Goal: Transaction & Acquisition: Purchase product/service

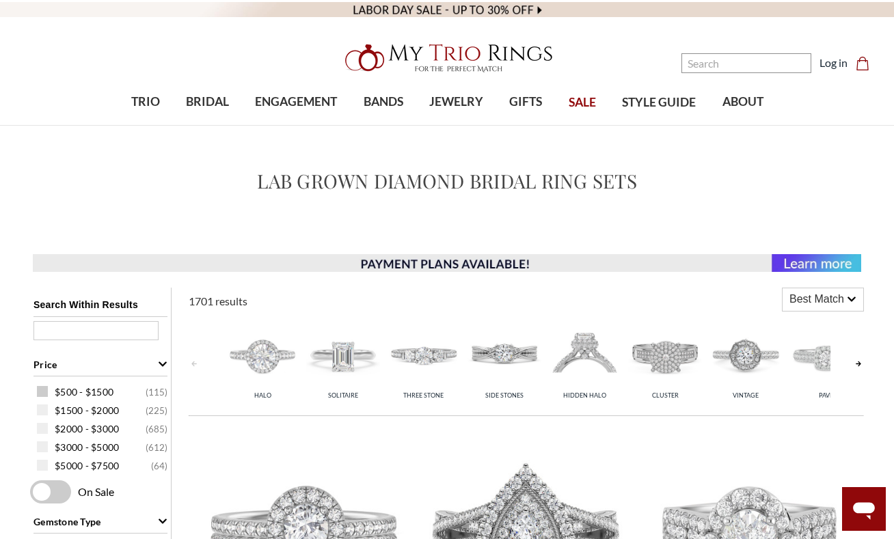
click at [43, 392] on span at bounding box center [42, 391] width 11 height 11
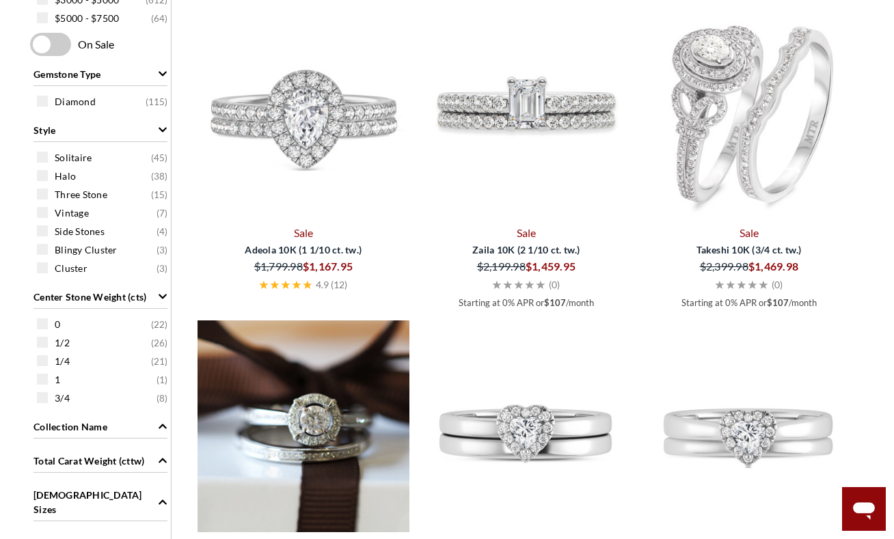
scroll to position [478, 0]
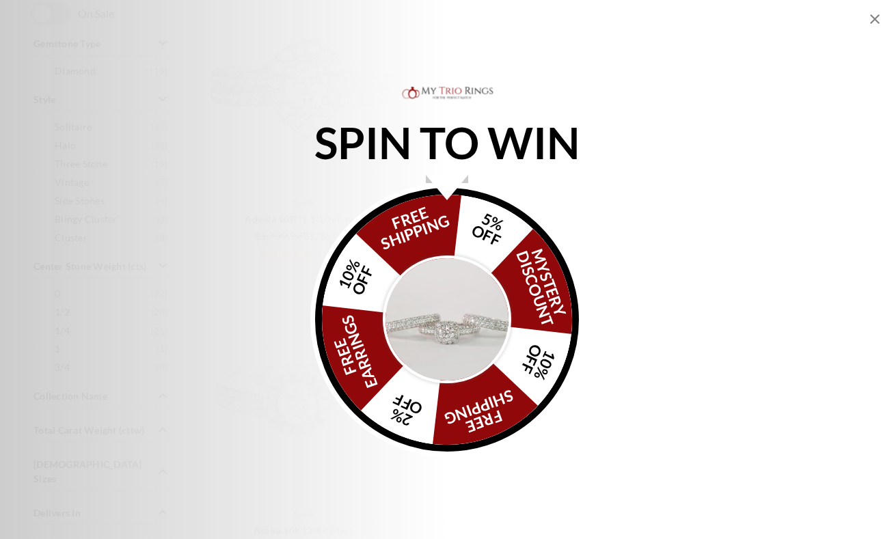
click at [454, 318] on img "Alia popup" at bounding box center [447, 320] width 128 height 128
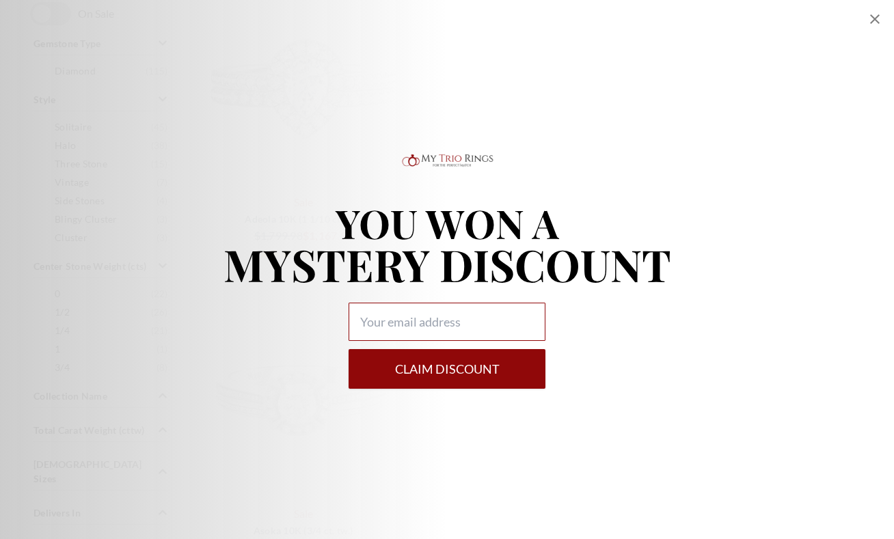
click at [409, 323] on input "Alia popup" at bounding box center [447, 322] width 197 height 38
type input "[EMAIL_ADDRESS][DOMAIN_NAME]"
click at [431, 368] on button "Claim DISCOUNT" at bounding box center [447, 369] width 197 height 40
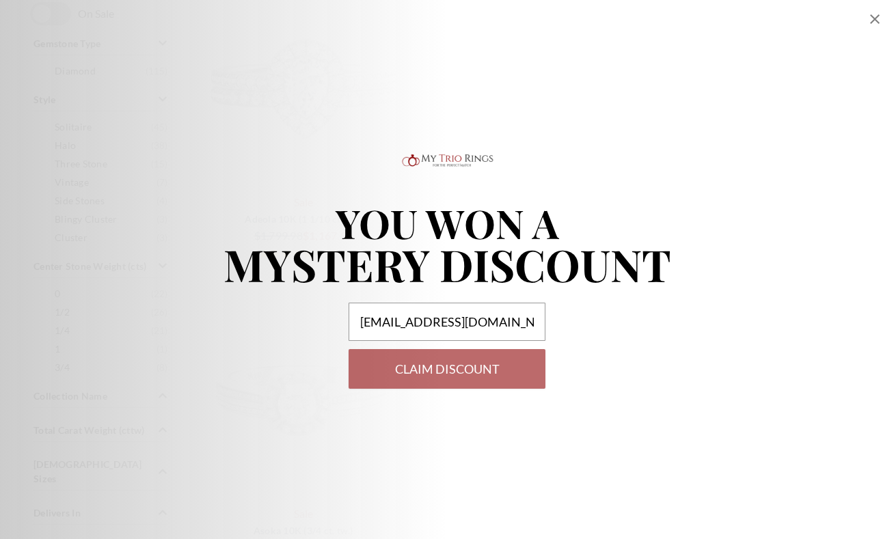
select select "US"
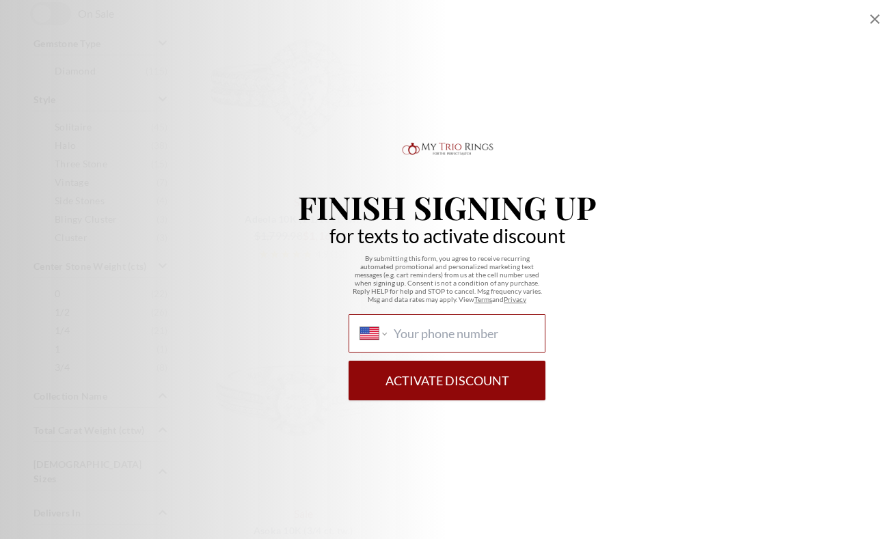
click at [433, 331] on input "International [GEOGRAPHIC_DATA] [GEOGRAPHIC_DATA] [GEOGRAPHIC_DATA] [GEOGRAPHIC…" at bounding box center [464, 333] width 140 height 15
type input "[PHONE_NUMBER]"
click at [435, 381] on button "Activate Discount" at bounding box center [447, 381] width 197 height 40
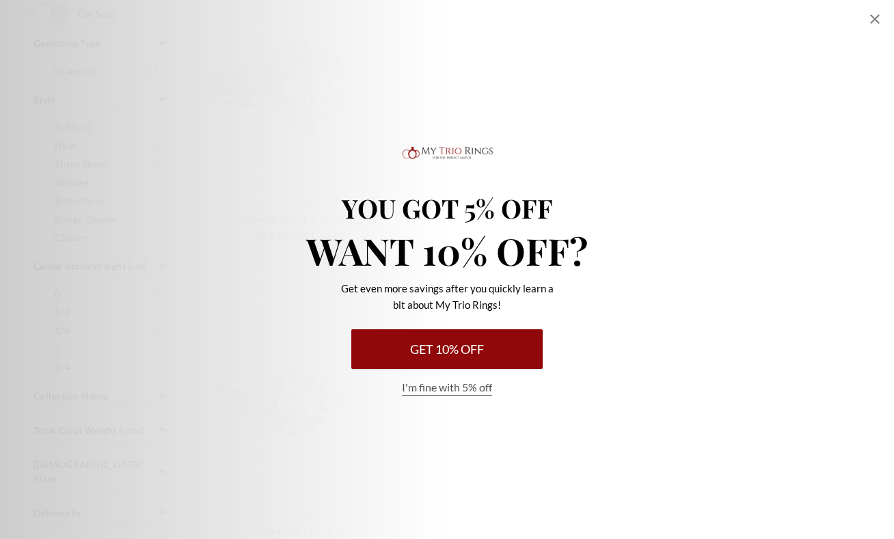
click at [447, 351] on button "Get 10% Off" at bounding box center [446, 349] width 191 height 40
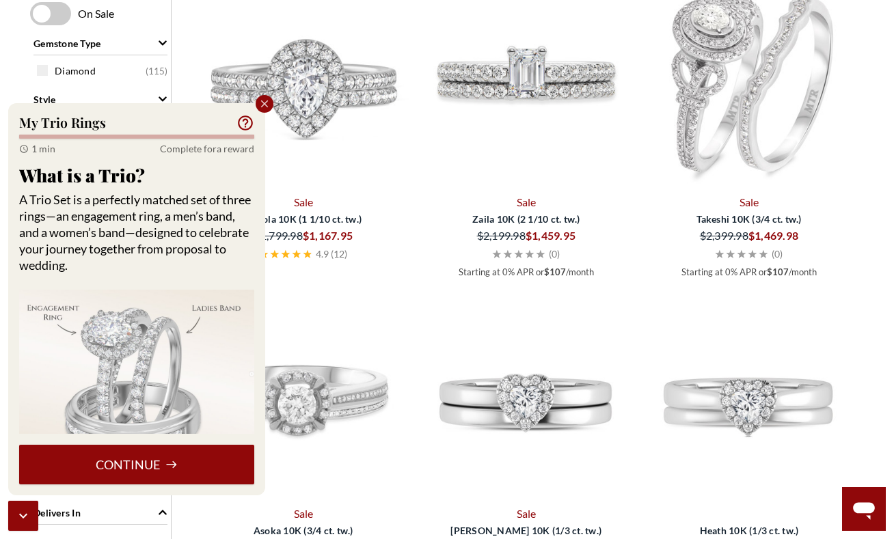
click at [127, 468] on button "Continue" at bounding box center [136, 465] width 235 height 40
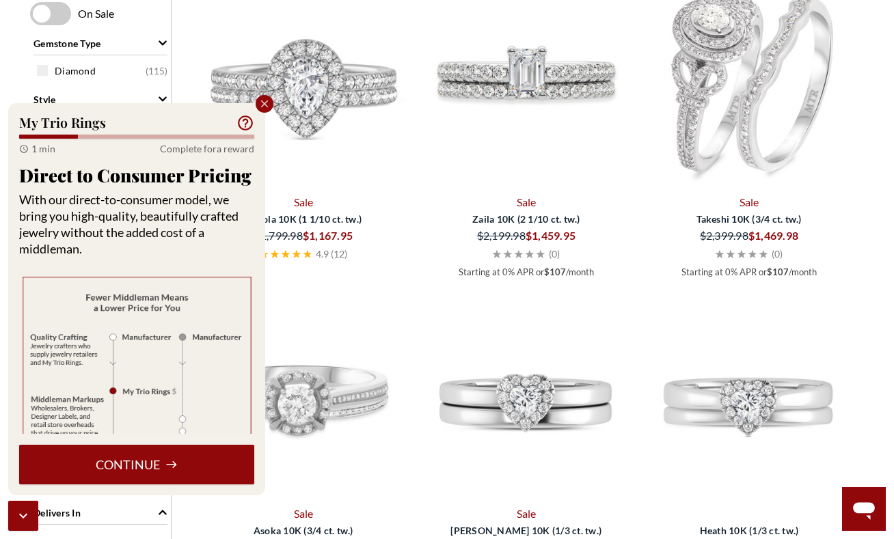
click at [127, 468] on button "Continue" at bounding box center [136, 465] width 235 height 40
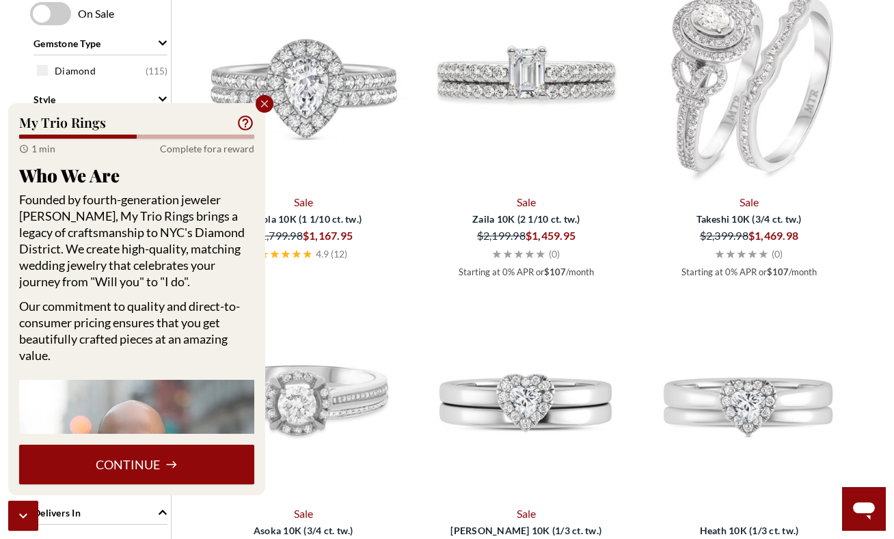
click at [127, 468] on button "Continue" at bounding box center [136, 465] width 235 height 40
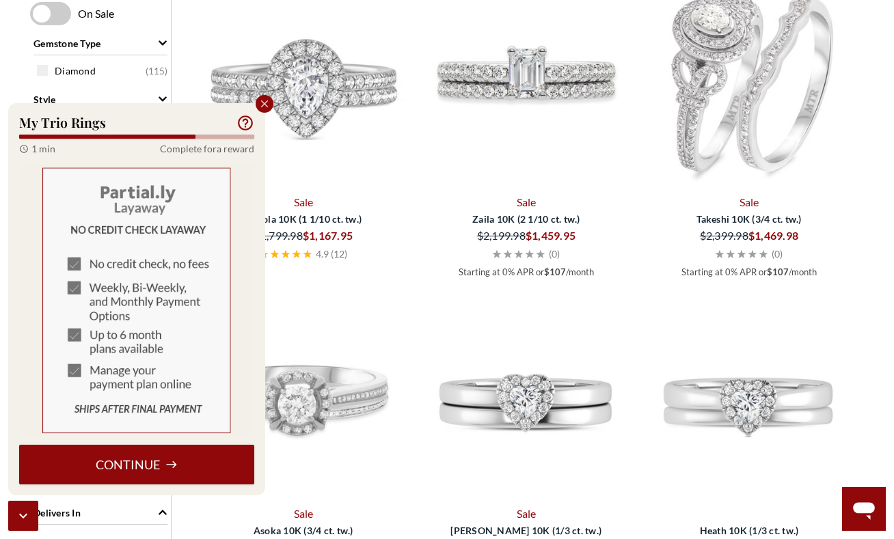
scroll to position [809, 0]
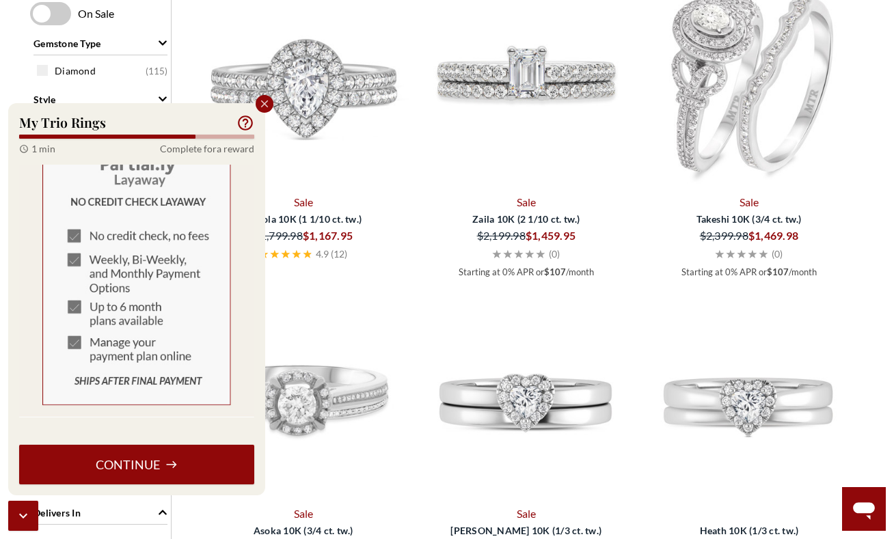
click at [128, 470] on button "Continue" at bounding box center [136, 465] width 235 height 40
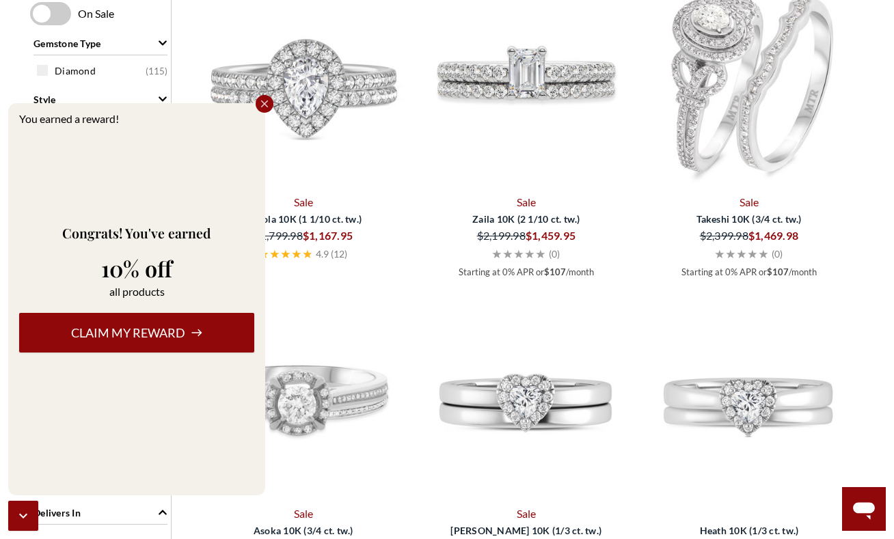
click at [136, 334] on button "Claim my reward" at bounding box center [136, 333] width 235 height 40
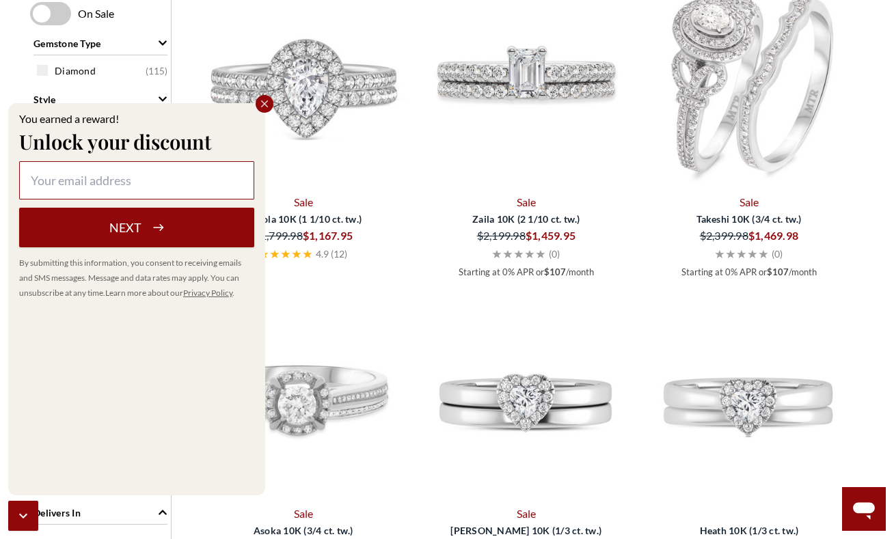
click at [143, 180] on input at bounding box center [136, 180] width 235 height 38
type input "[EMAIL_ADDRESS][DOMAIN_NAME]"
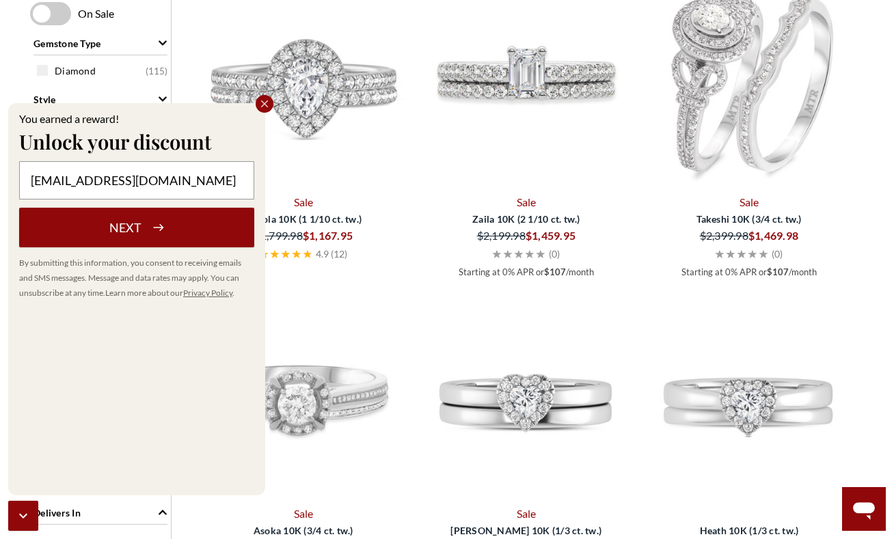
click at [152, 224] on icon "submit" at bounding box center [158, 227] width 12 height 12
click at [152, 224] on form "[EMAIL_ADDRESS][DOMAIN_NAME] Next By submitting this information, you consent t…" at bounding box center [136, 230] width 235 height 139
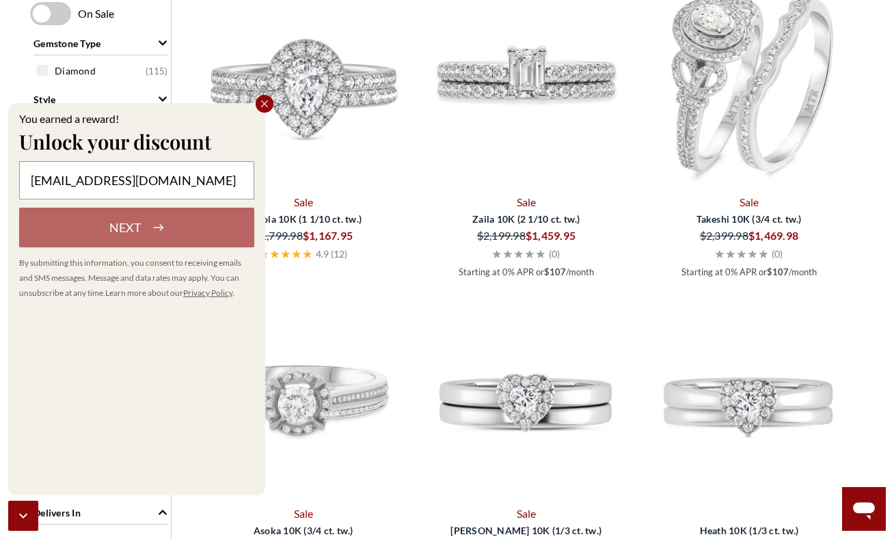
select select "US"
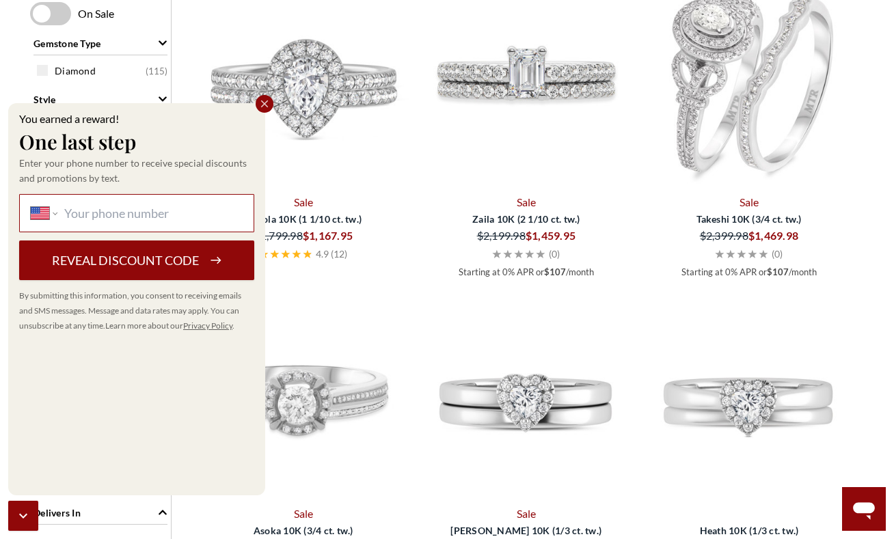
click at [141, 209] on input "International [GEOGRAPHIC_DATA] [GEOGRAPHIC_DATA] [GEOGRAPHIC_DATA] [GEOGRAPHIC…" at bounding box center [153, 213] width 178 height 15
type input "[PHONE_NUMBER]"
click at [165, 260] on button "Reveal discount code" at bounding box center [136, 261] width 235 height 40
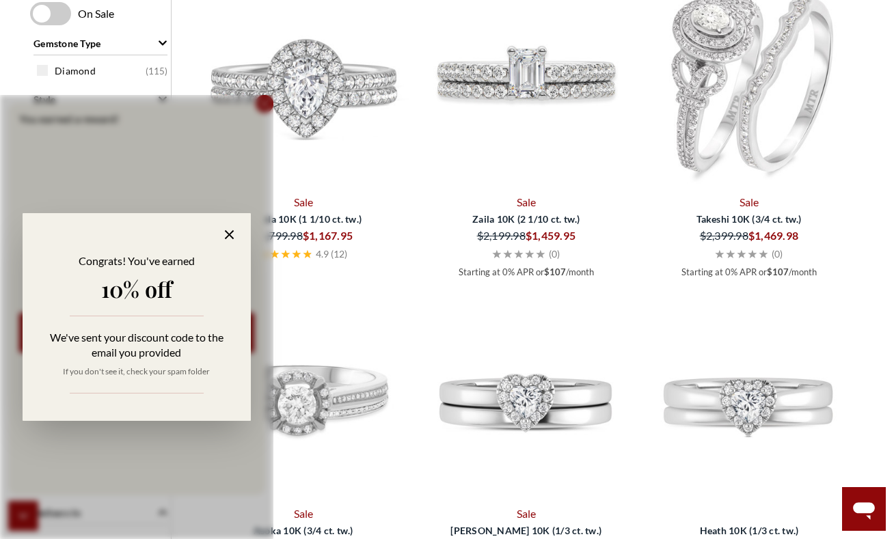
click at [230, 239] on icon at bounding box center [229, 235] width 16 height 16
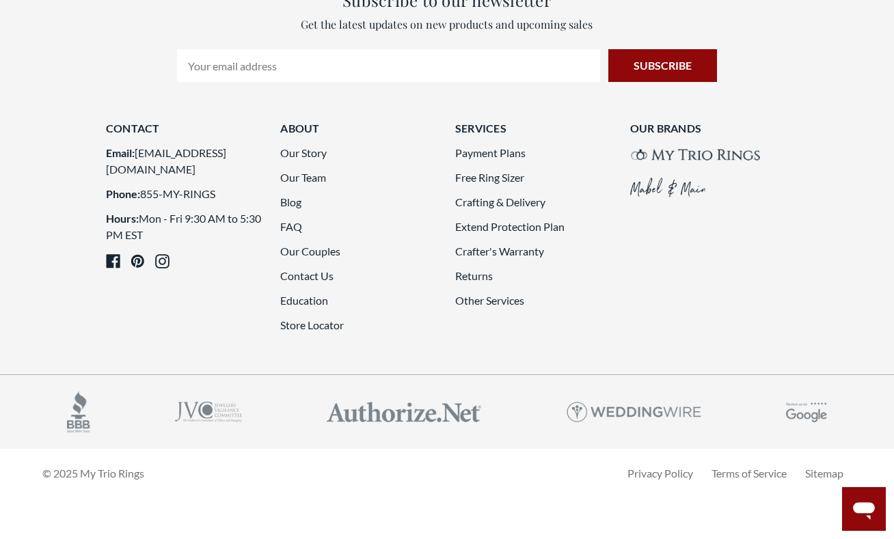
scroll to position [3418, 0]
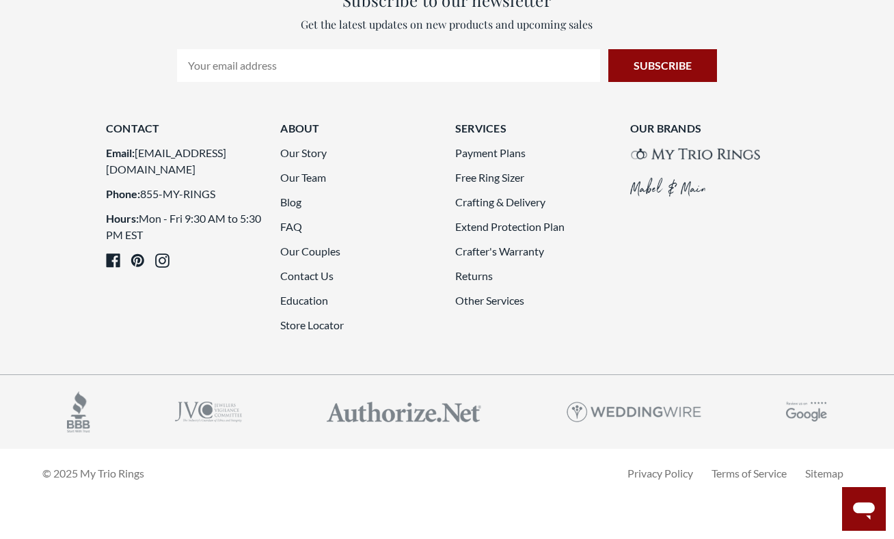
scroll to position [3279, 0]
